Goal: Information Seeking & Learning: Compare options

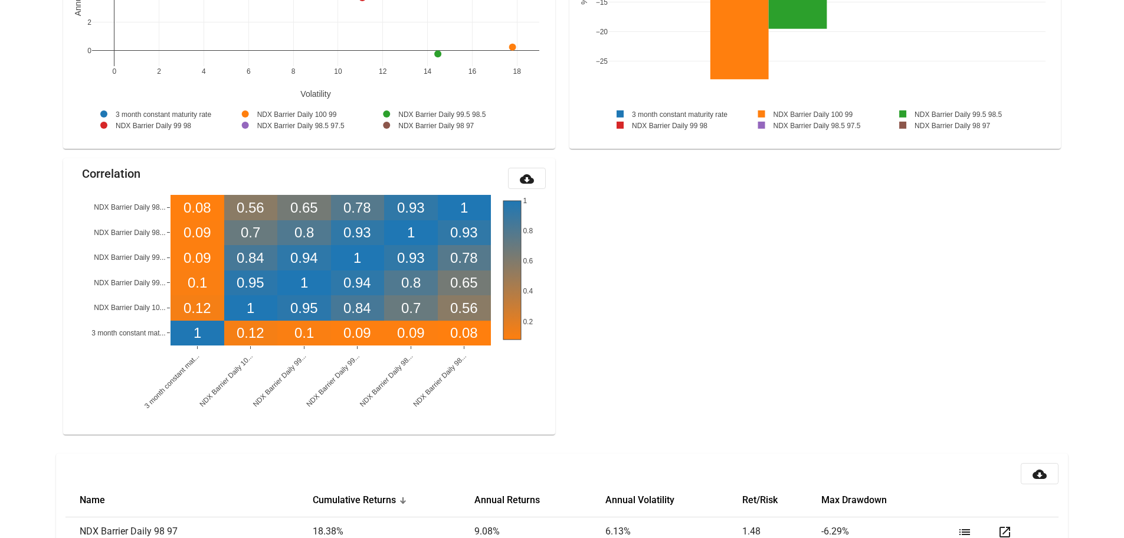
scroll to position [1310, 0]
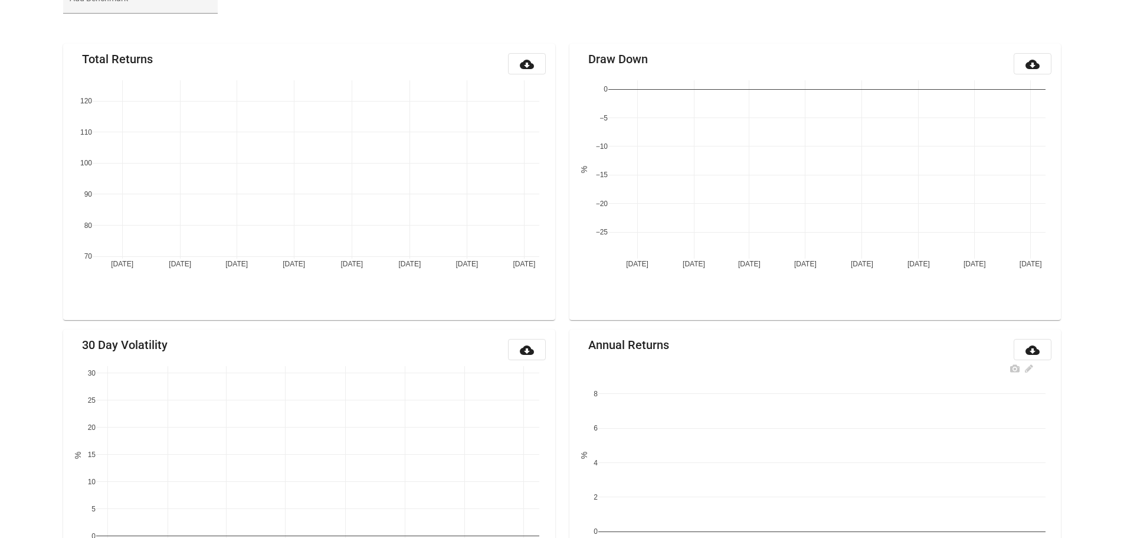
scroll to position [139, 0]
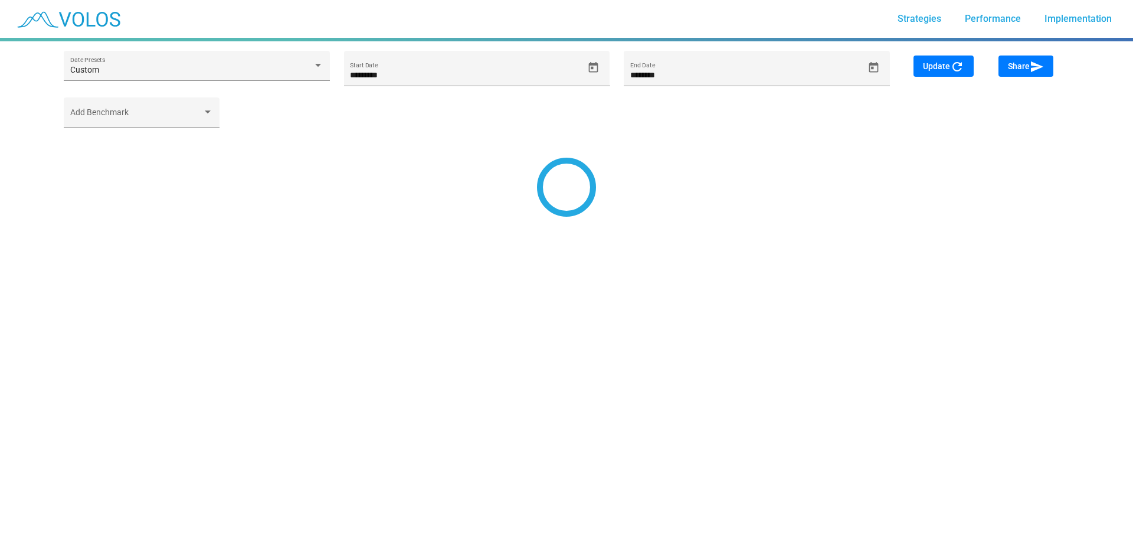
type input "*********"
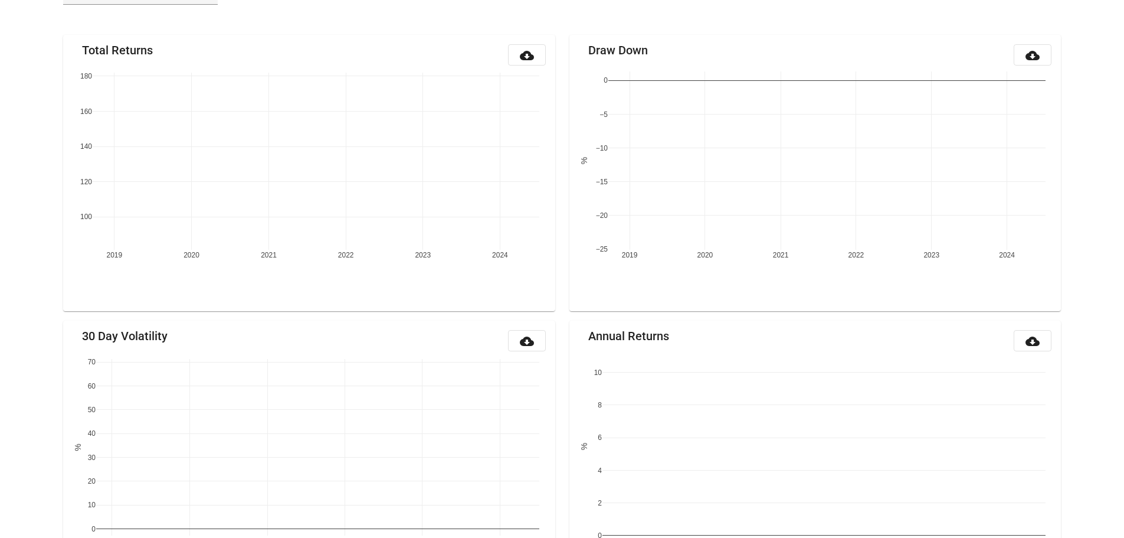
scroll to position [118, 0]
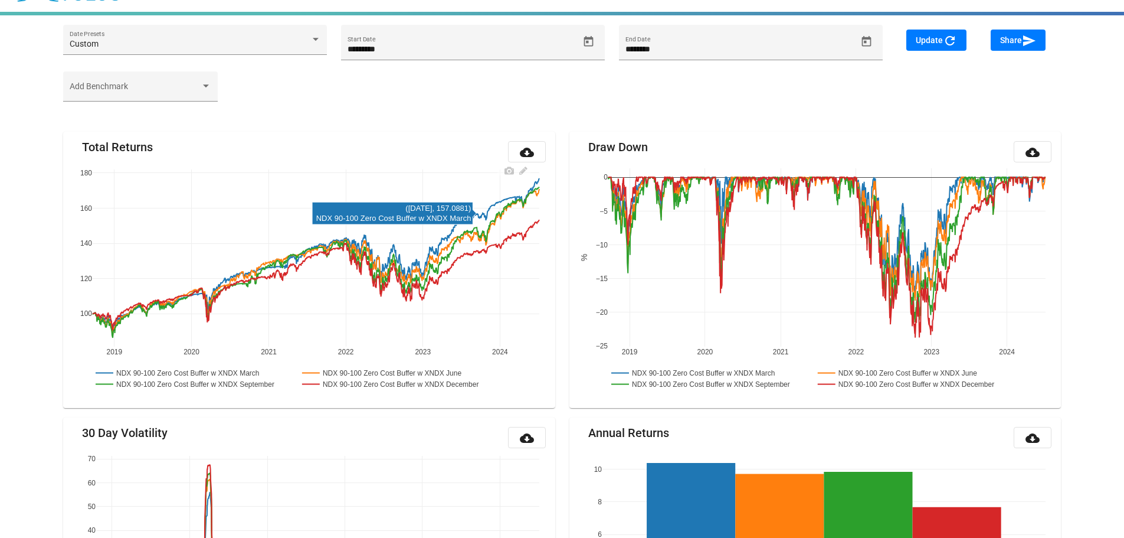
scroll to position [0, 0]
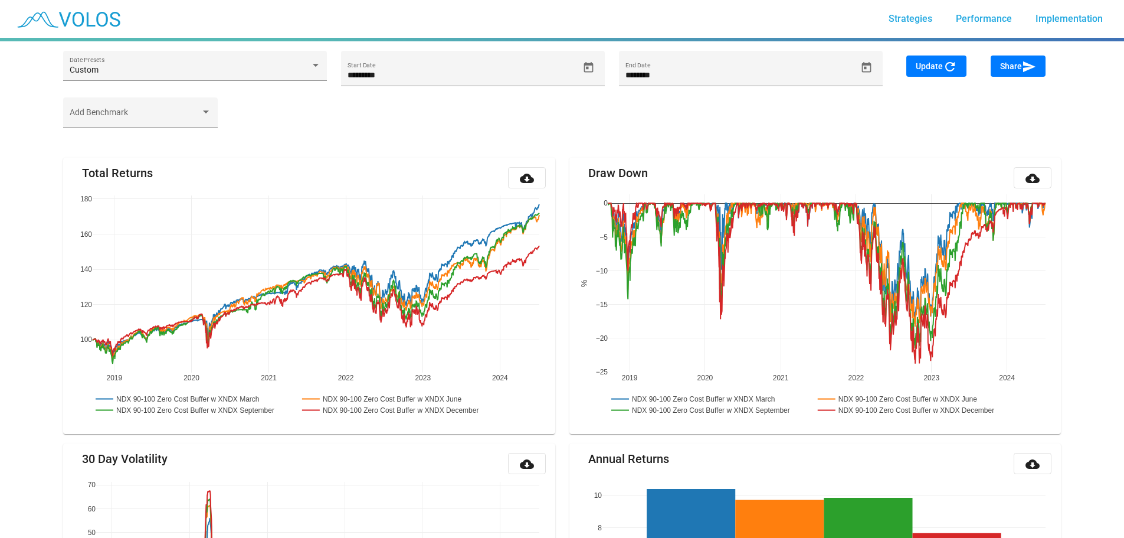
drag, startPoint x: 430, startPoint y: 211, endPoint x: 433, endPoint y: 165, distance: 46.2
click at [433, 165] on mat-card "Total Returns cloud_download 2019 2020 2021 2022 2023 2024 100 120 140 160 180 …" at bounding box center [309, 296] width 492 height 276
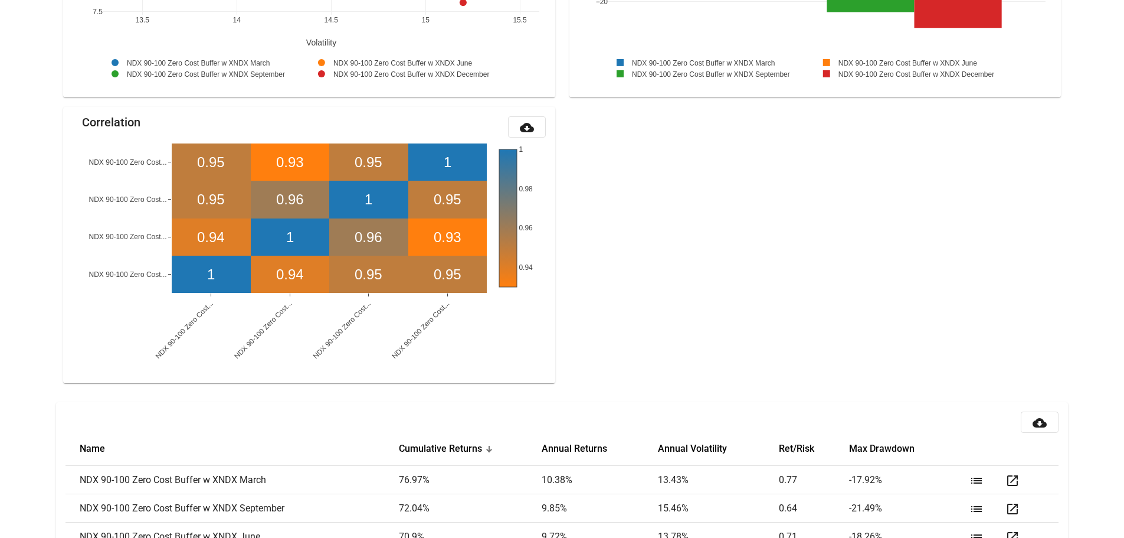
scroll to position [1254, 0]
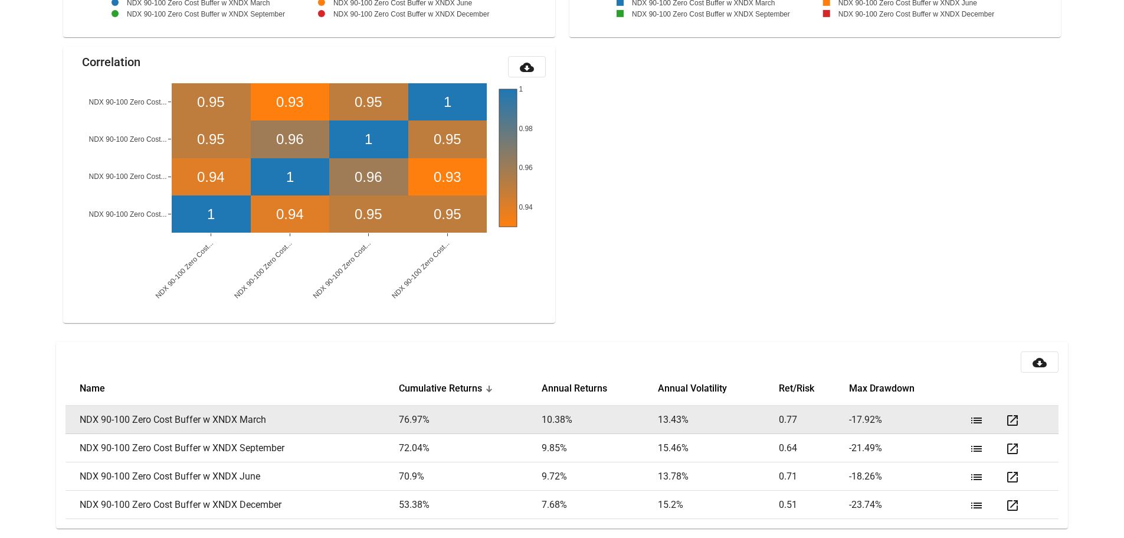
click at [1018, 419] on mat-icon "open_in_new" at bounding box center [1013, 420] width 14 height 14
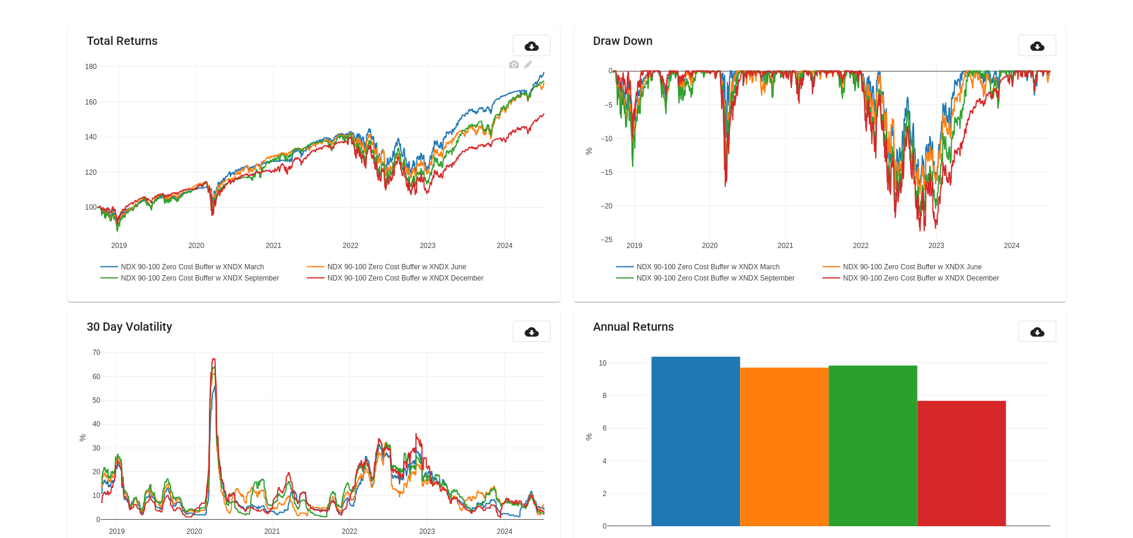
scroll to position [0, 0]
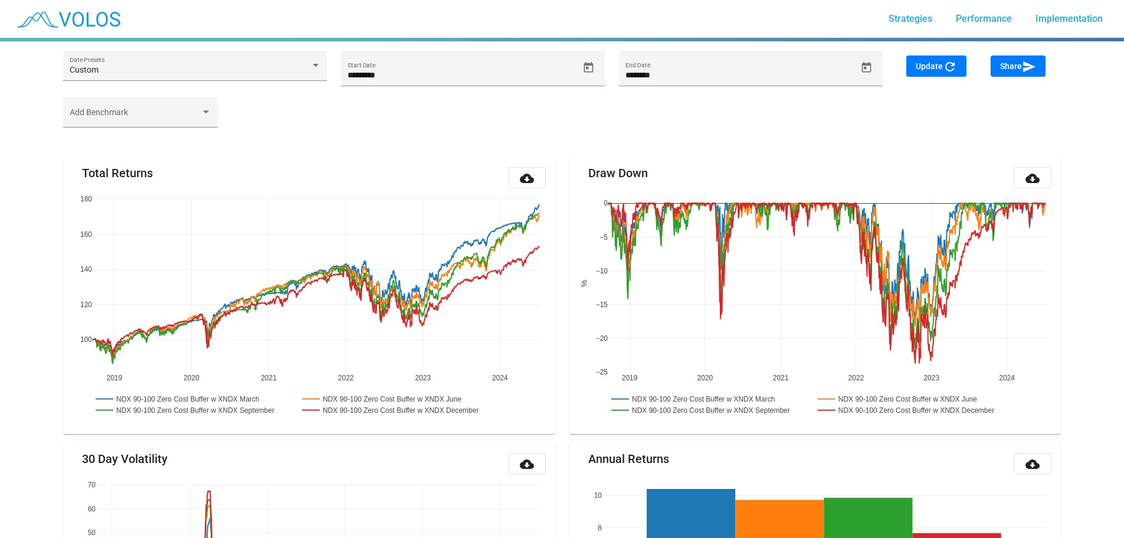
click at [920, 171] on mat-card-header "Draw Down cloud_download" at bounding box center [815, 177] width 473 height 21
click at [918, 25] on link "Strategies" at bounding box center [910, 18] width 63 height 21
